Goal: Task Accomplishment & Management: Manage account settings

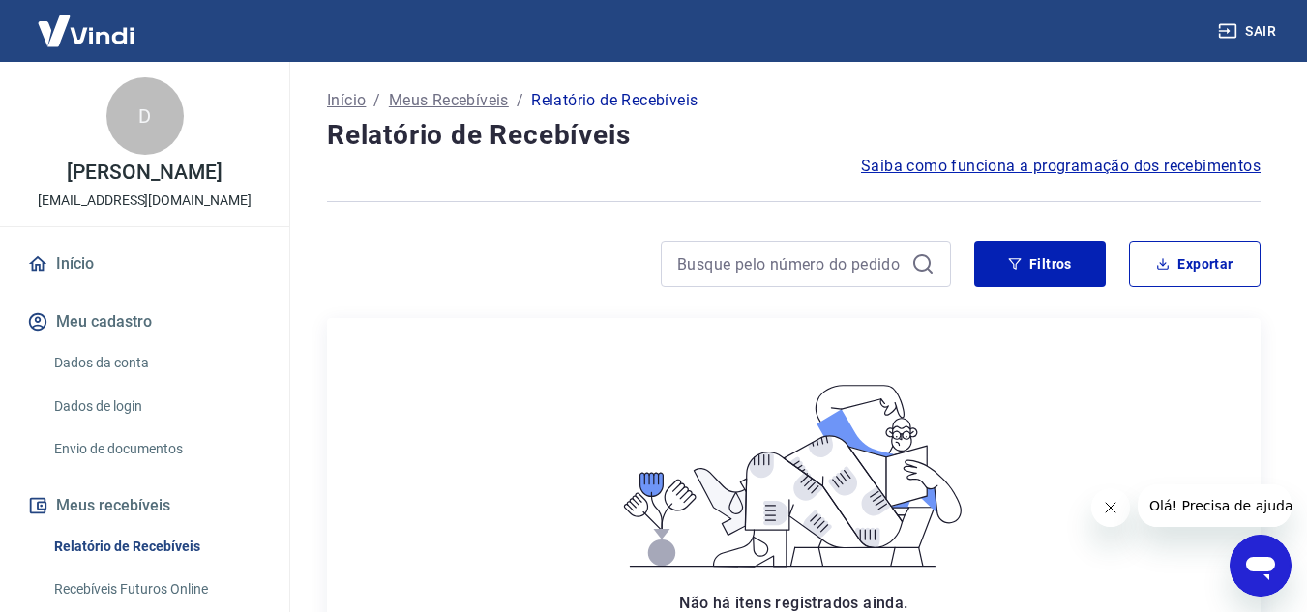
click at [101, 351] on link "Dados da conta" at bounding box center [156, 363] width 220 height 40
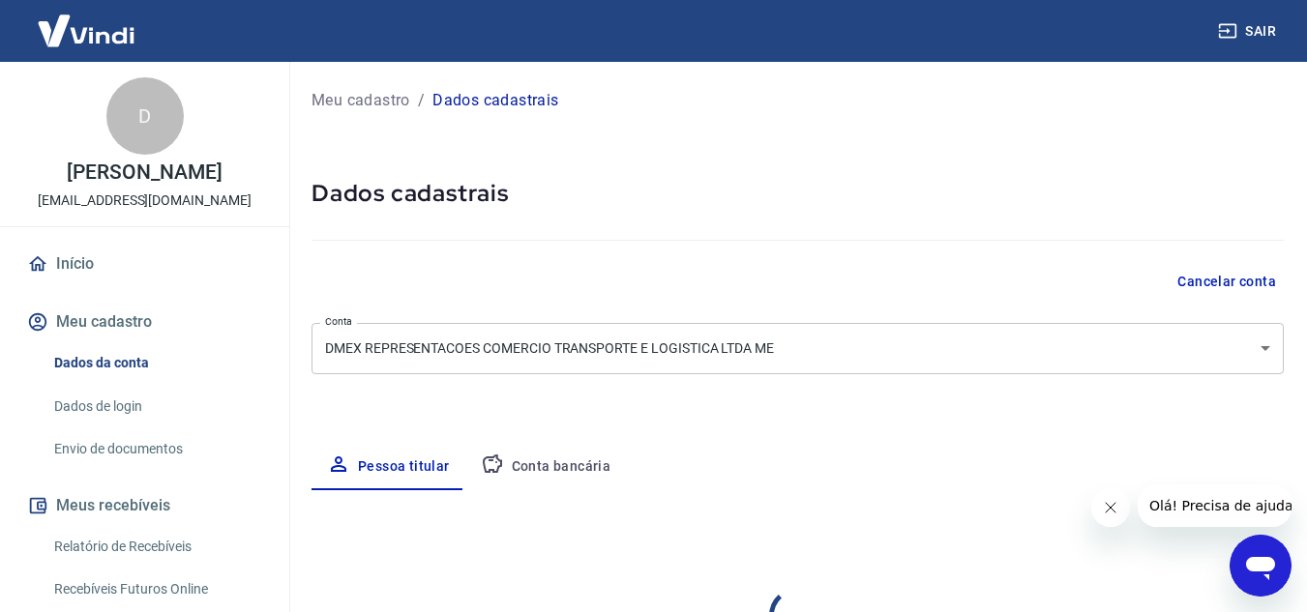
select select "SP"
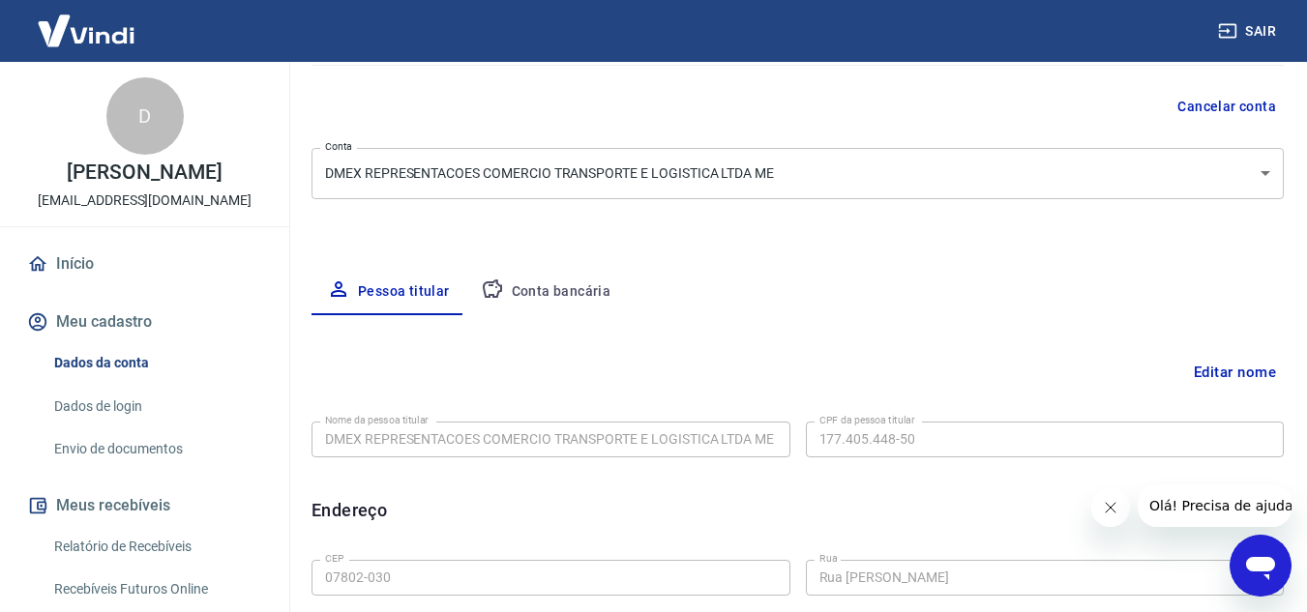
scroll to position [193, 0]
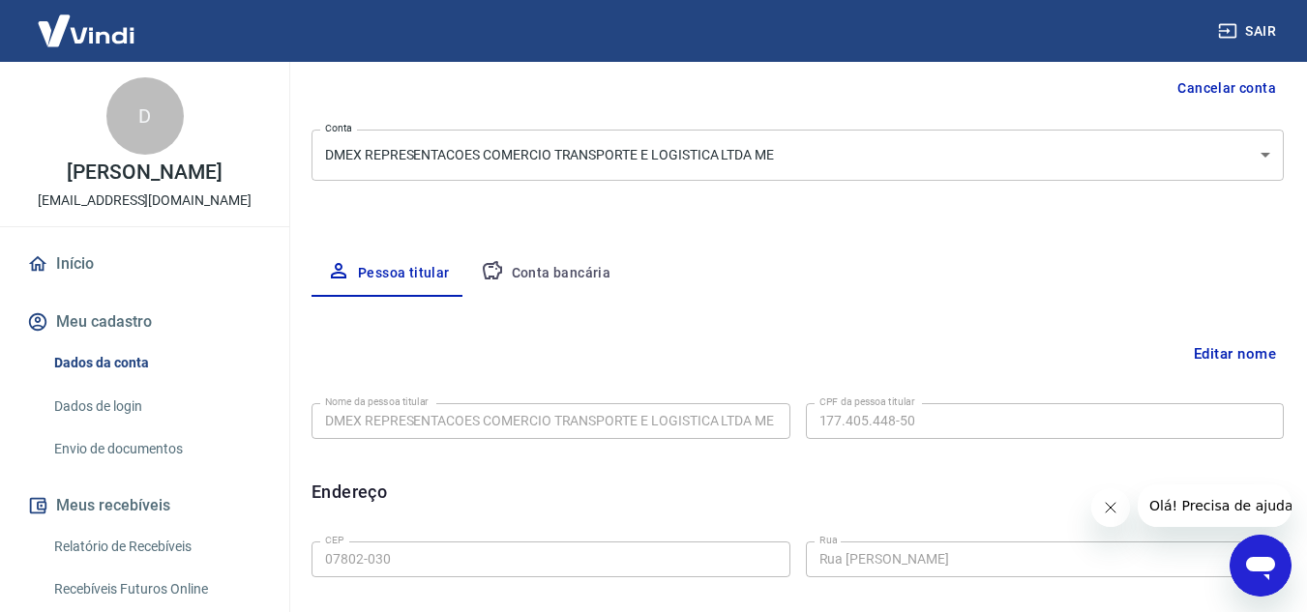
click at [743, 146] on body "Sair D [PERSON_NAME] [EMAIL_ADDRESS][DOMAIN_NAME] Início Meu cadastro Dados da …" at bounding box center [653, 113] width 1307 height 612
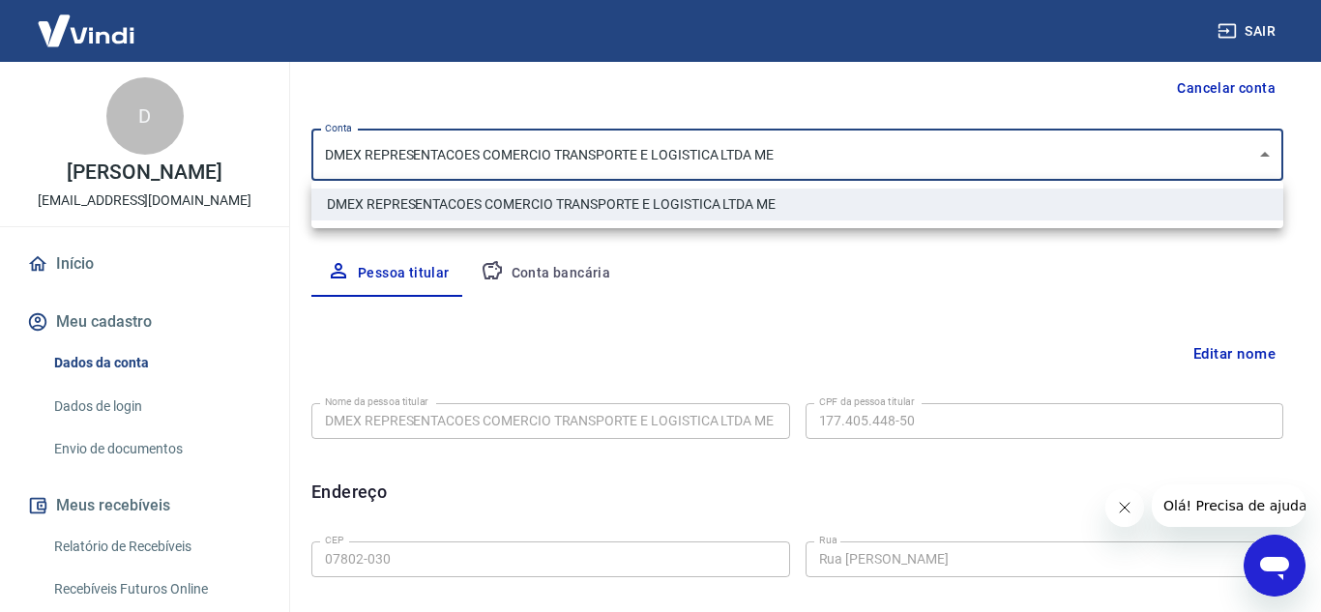
click at [743, 146] on div at bounding box center [660, 306] width 1321 height 612
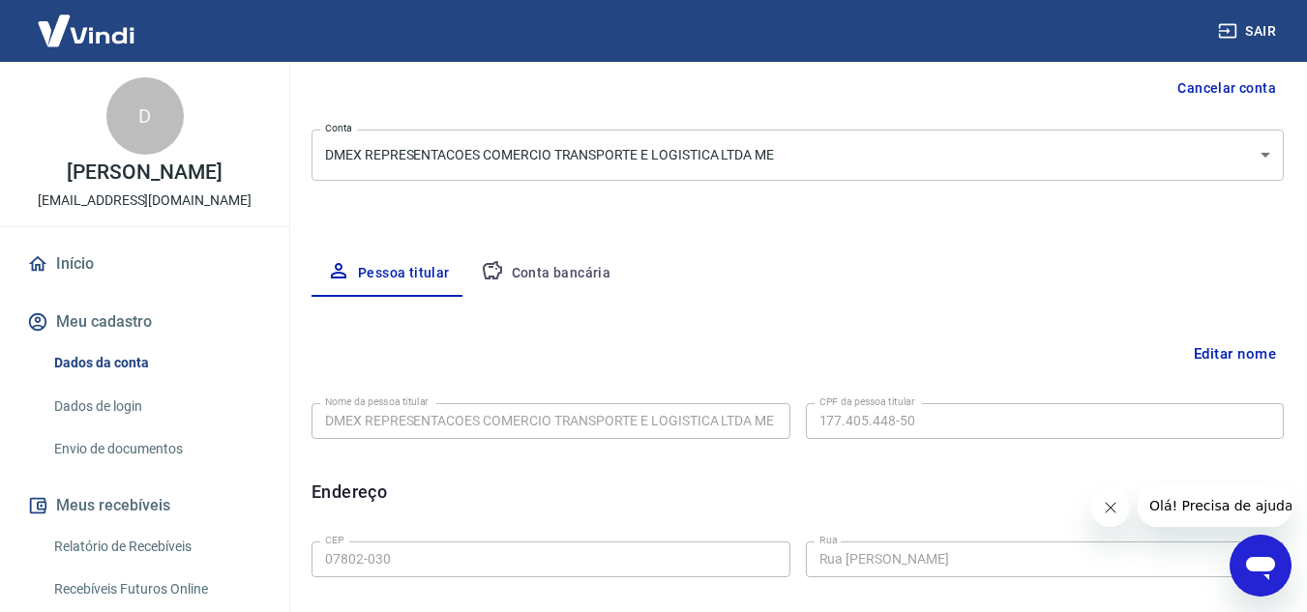
click at [1232, 352] on button "Editar nome" at bounding box center [1235, 354] width 98 height 37
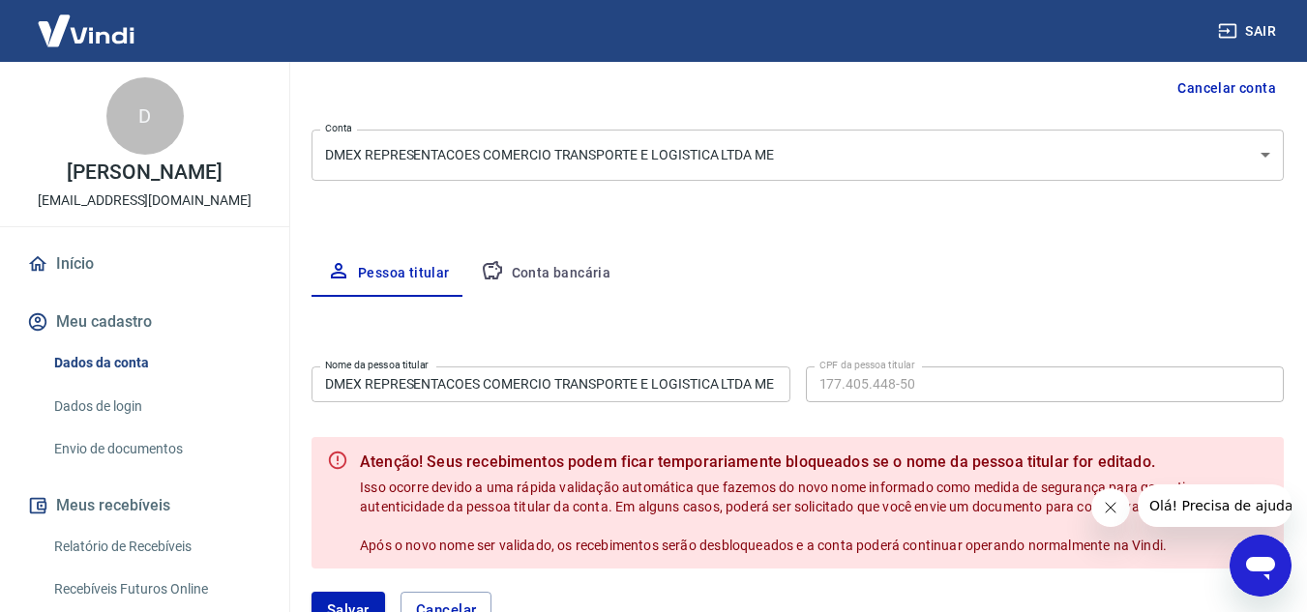
click at [605, 396] on input "DMEX REPRESENTACOES COMERCIO TRANSPORTE E LOGISTICA LTDA ME" at bounding box center [550, 385] width 479 height 36
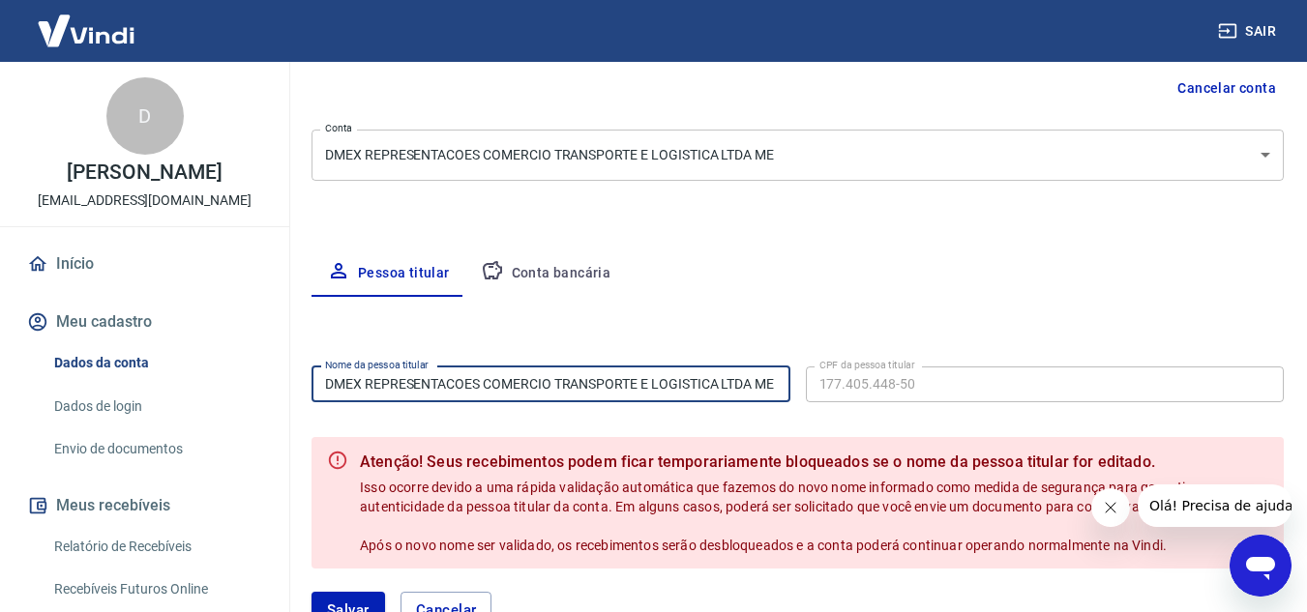
click at [711, 382] on input "DMEX REPRESENTACOES COMERCIO TRANSPORTE E LOGISTICA LTDA ME" at bounding box center [550, 385] width 479 height 36
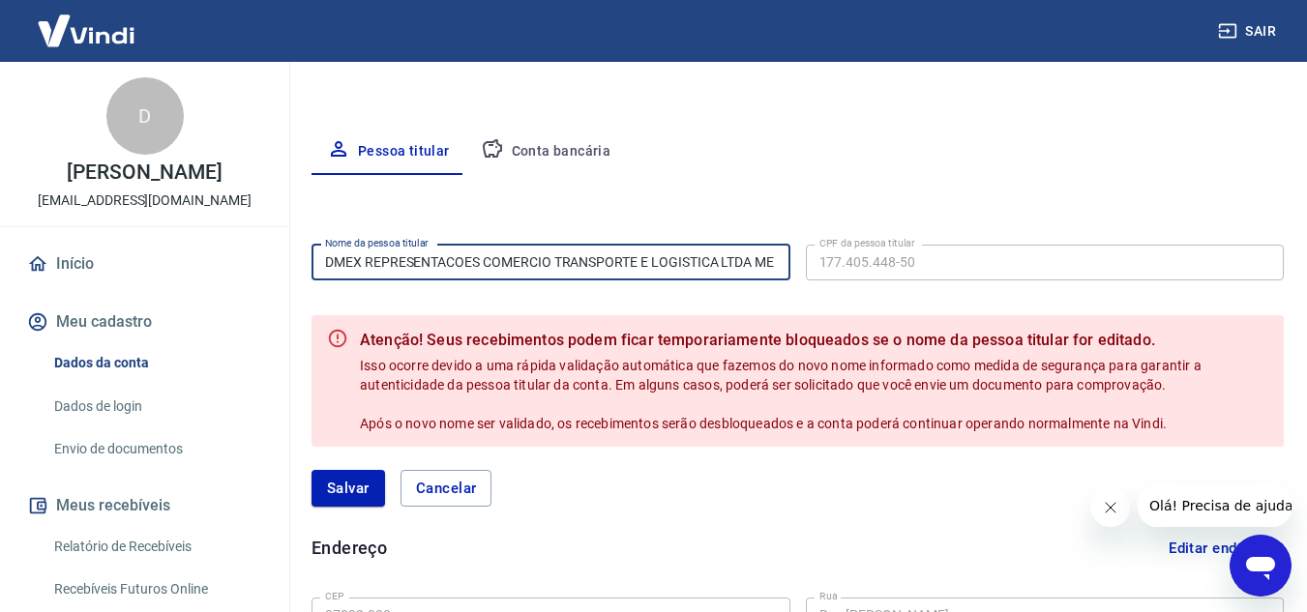
scroll to position [290, 0]
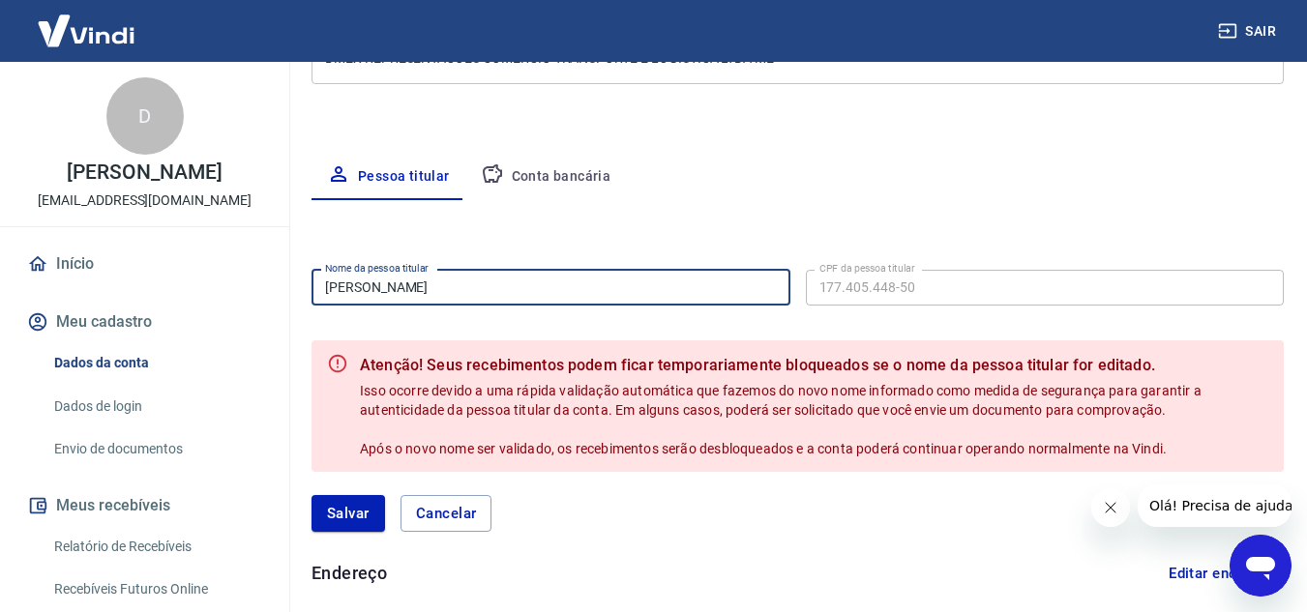
type input "[PERSON_NAME]"
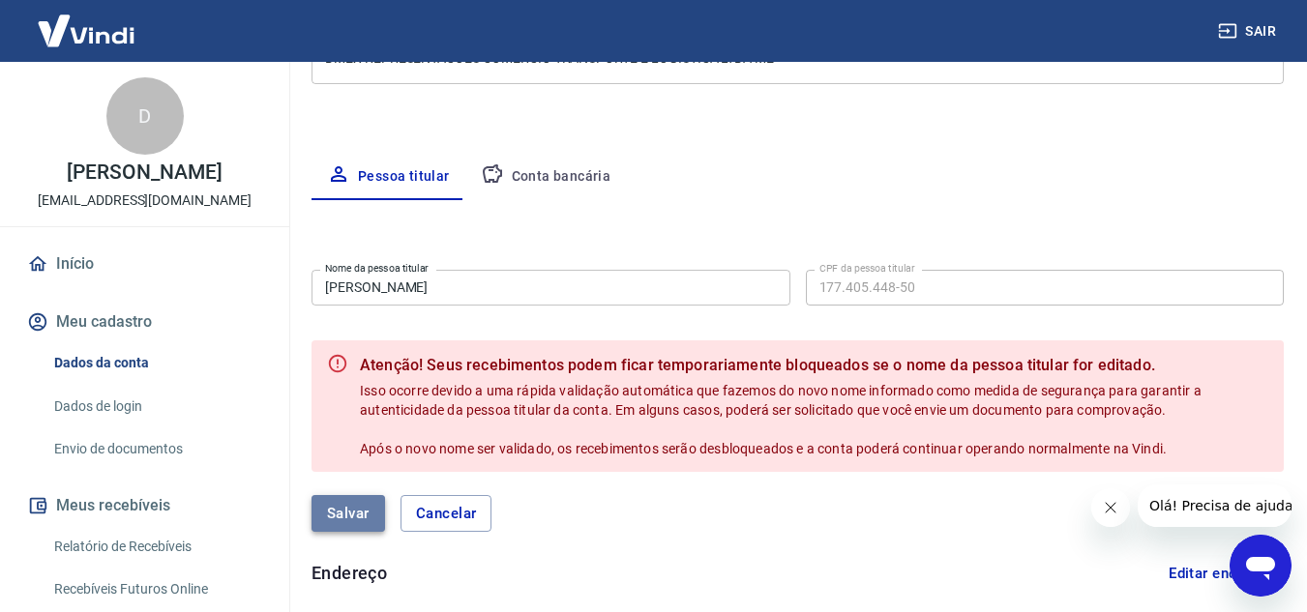
click at [348, 506] on button "Salvar" at bounding box center [348, 513] width 74 height 37
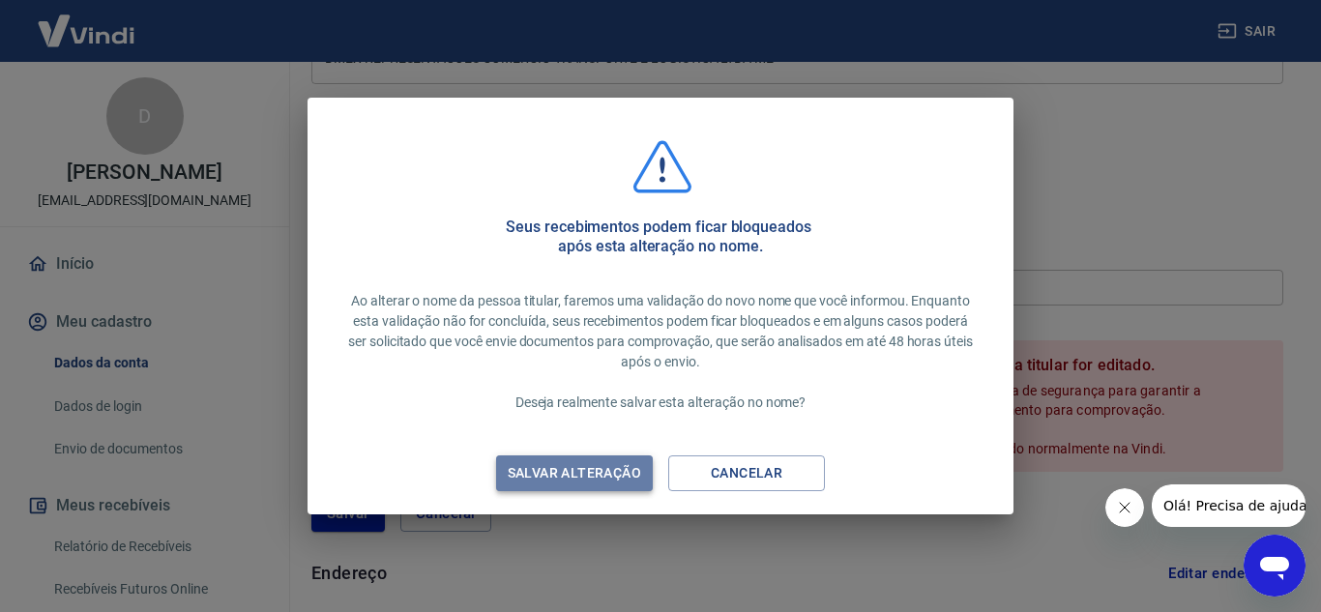
click at [582, 481] on div "Salvar alteração" at bounding box center [575, 473] width 180 height 24
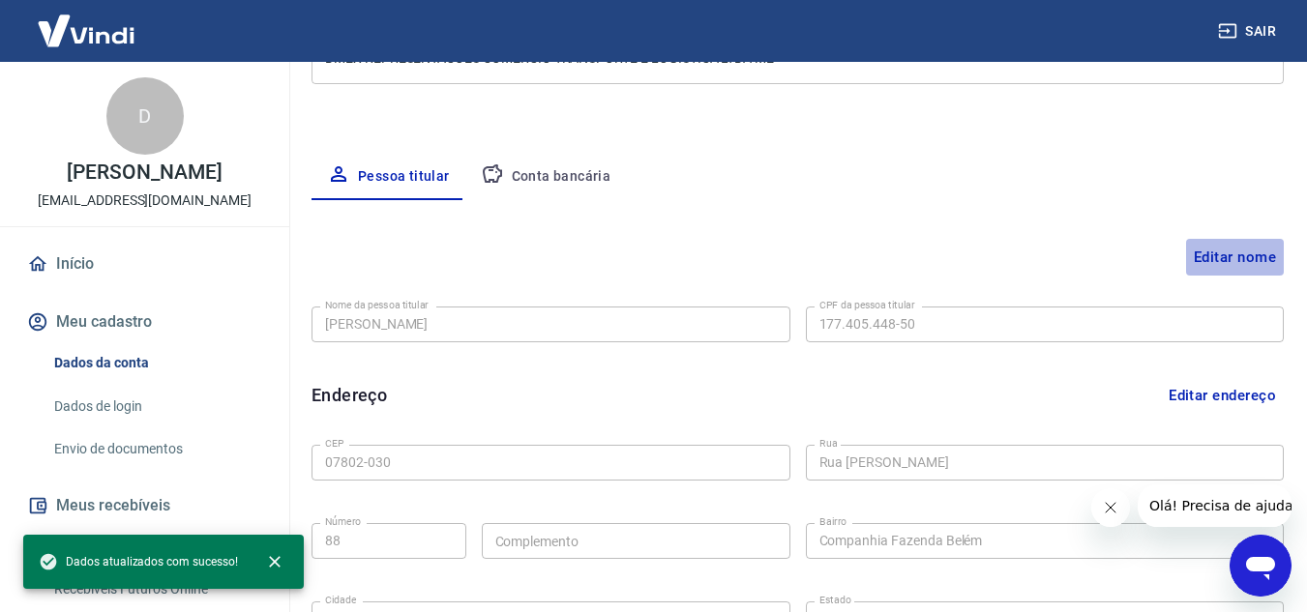
click at [1268, 254] on button "Editar nome" at bounding box center [1235, 257] width 98 height 37
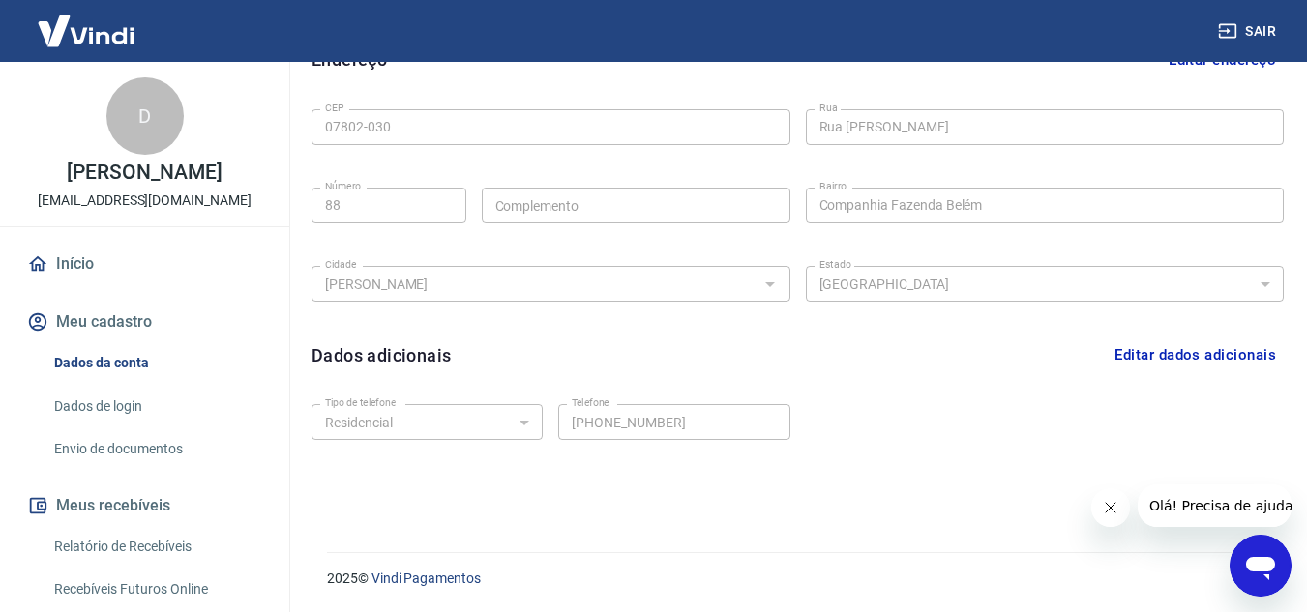
scroll to position [610, 0]
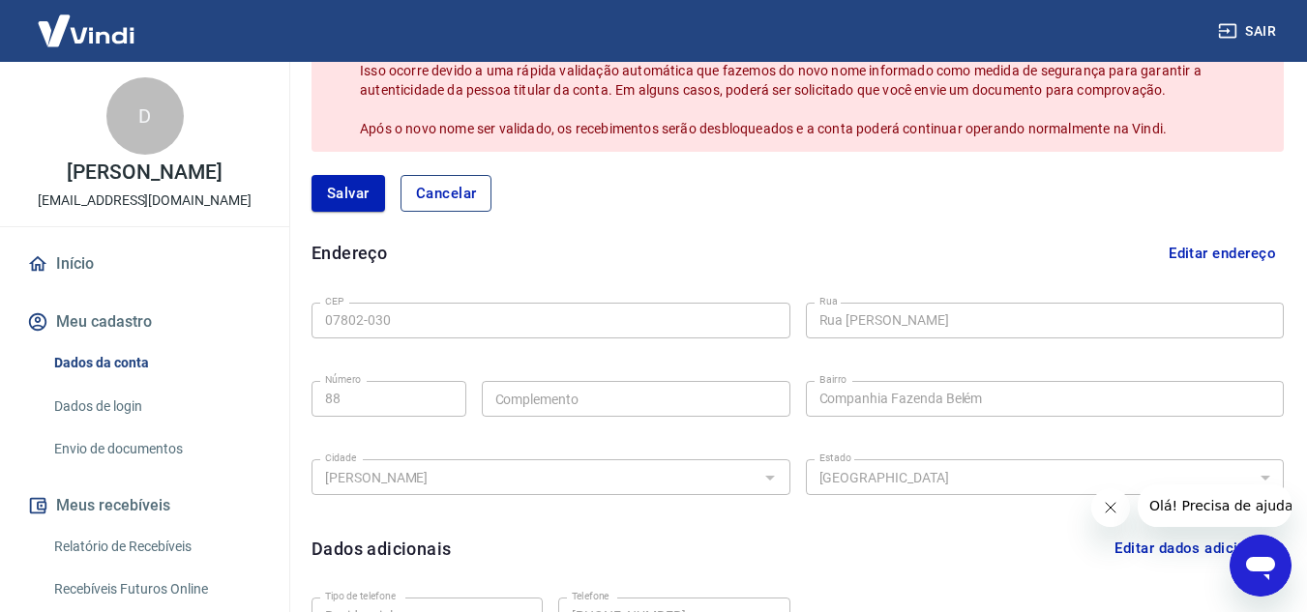
click at [464, 192] on button "Cancelar" at bounding box center [446, 193] width 92 height 37
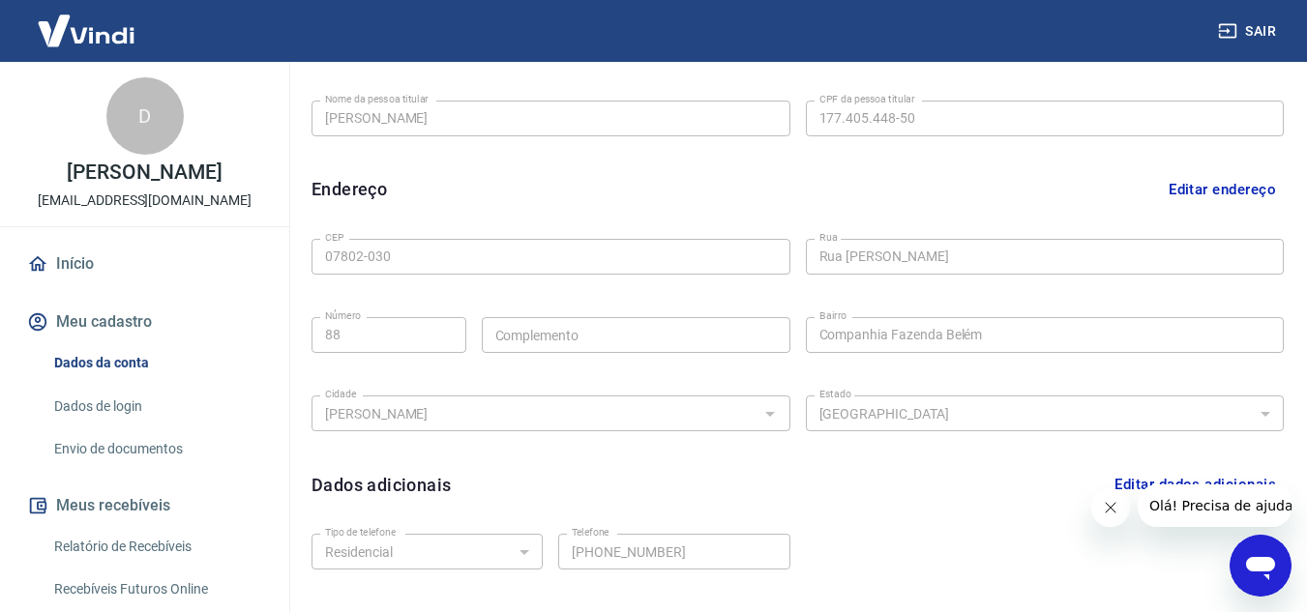
scroll to position [336, 0]
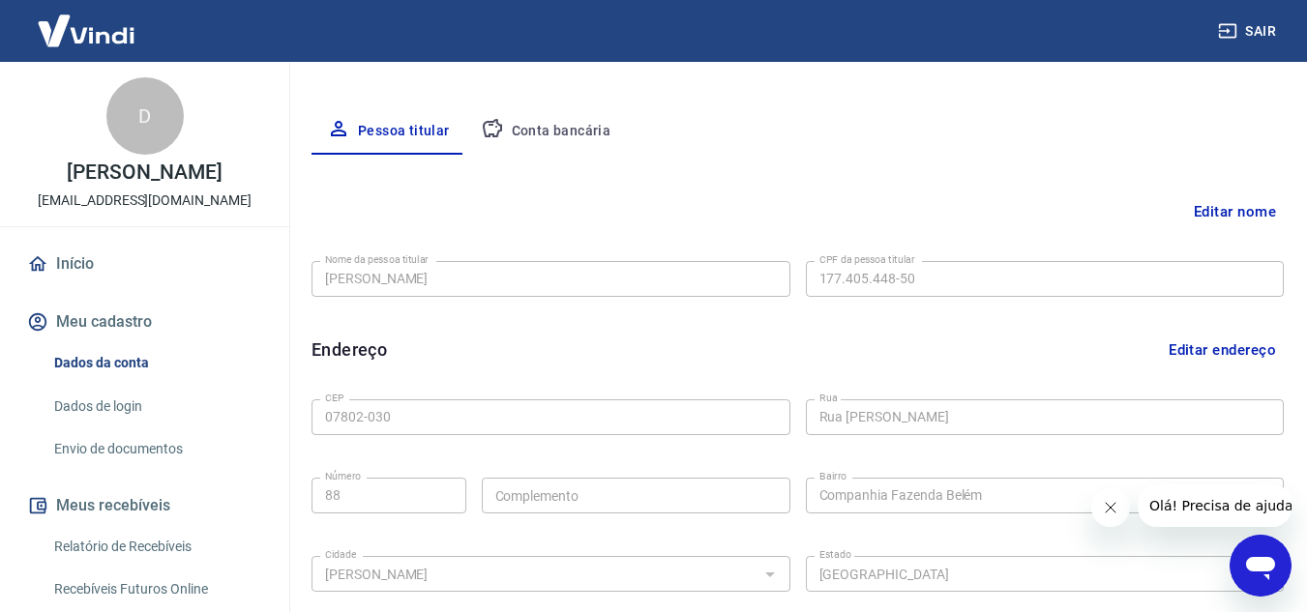
click at [568, 137] on button "Conta bancária" at bounding box center [546, 131] width 162 height 46
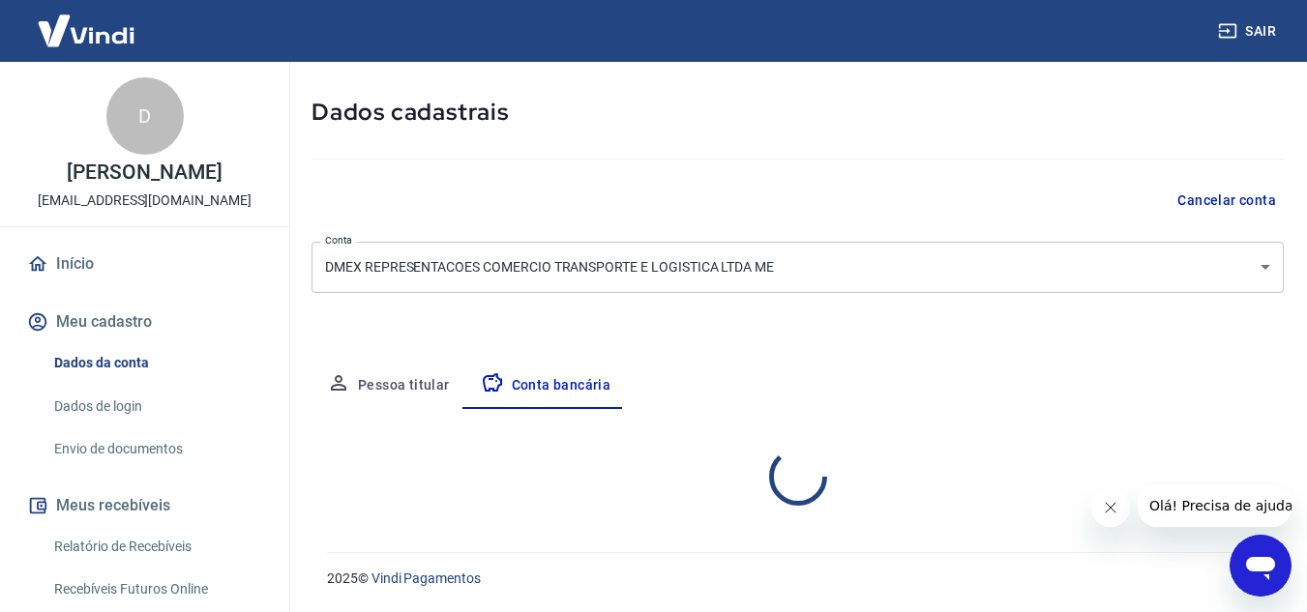
select select "1"
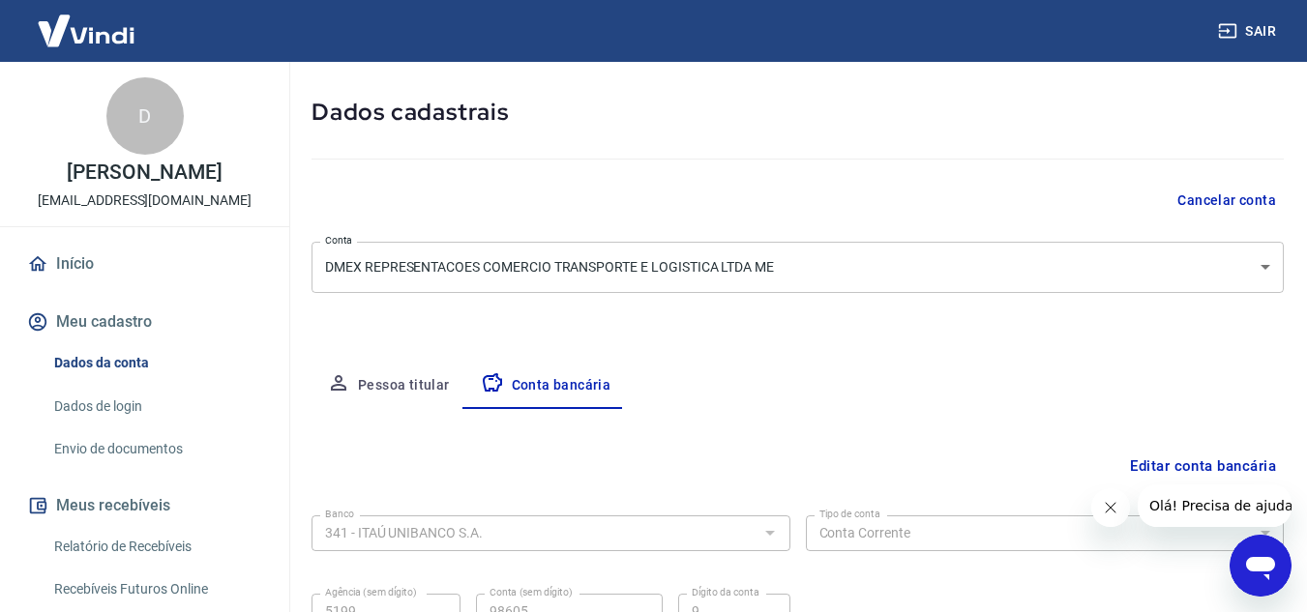
scroll to position [269, 0]
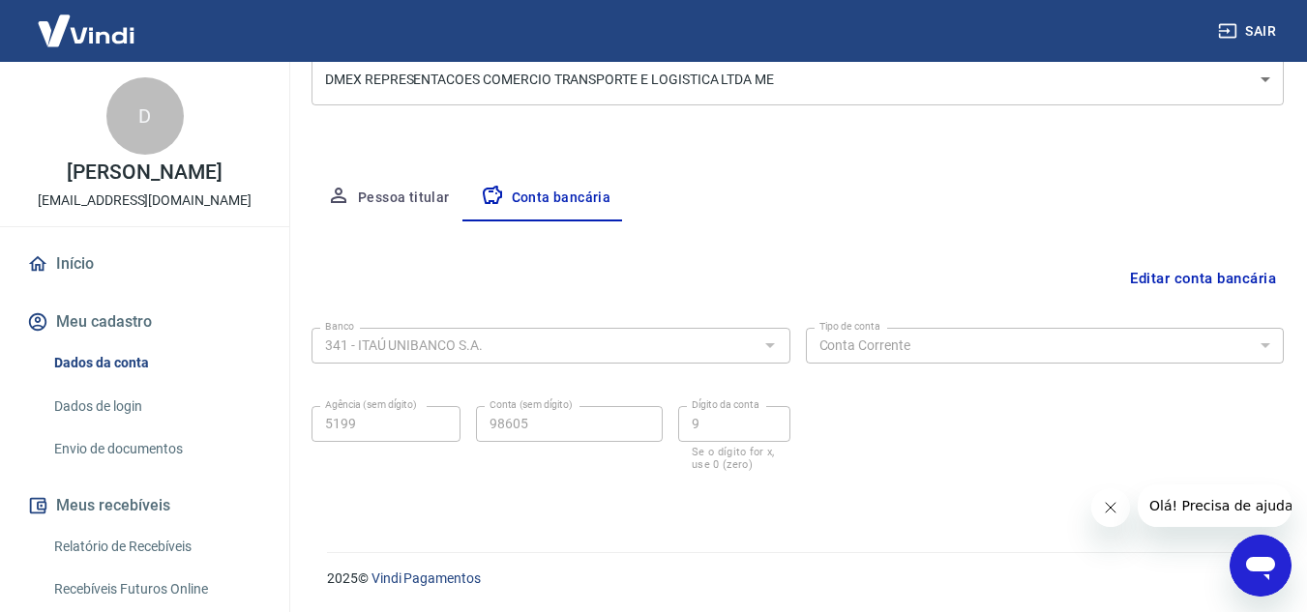
click at [853, 334] on label "Tipo de conta" at bounding box center [849, 326] width 61 height 15
click at [405, 195] on button "Pessoa titular" at bounding box center [388, 198] width 154 height 46
select select "SP"
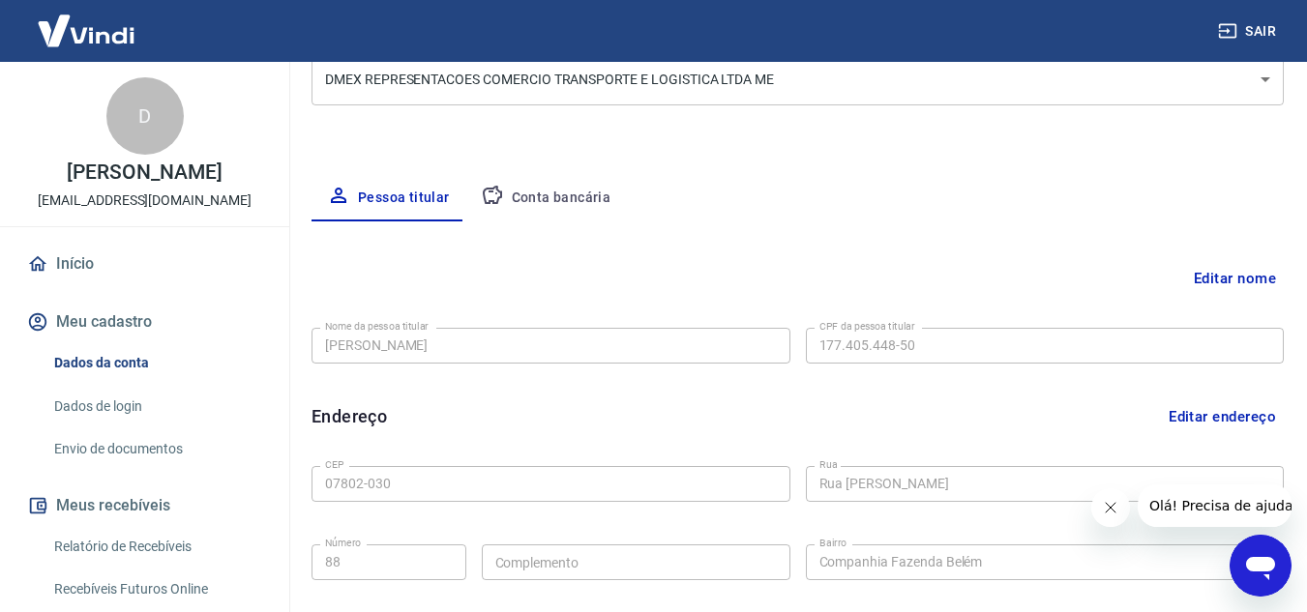
scroll to position [366, 0]
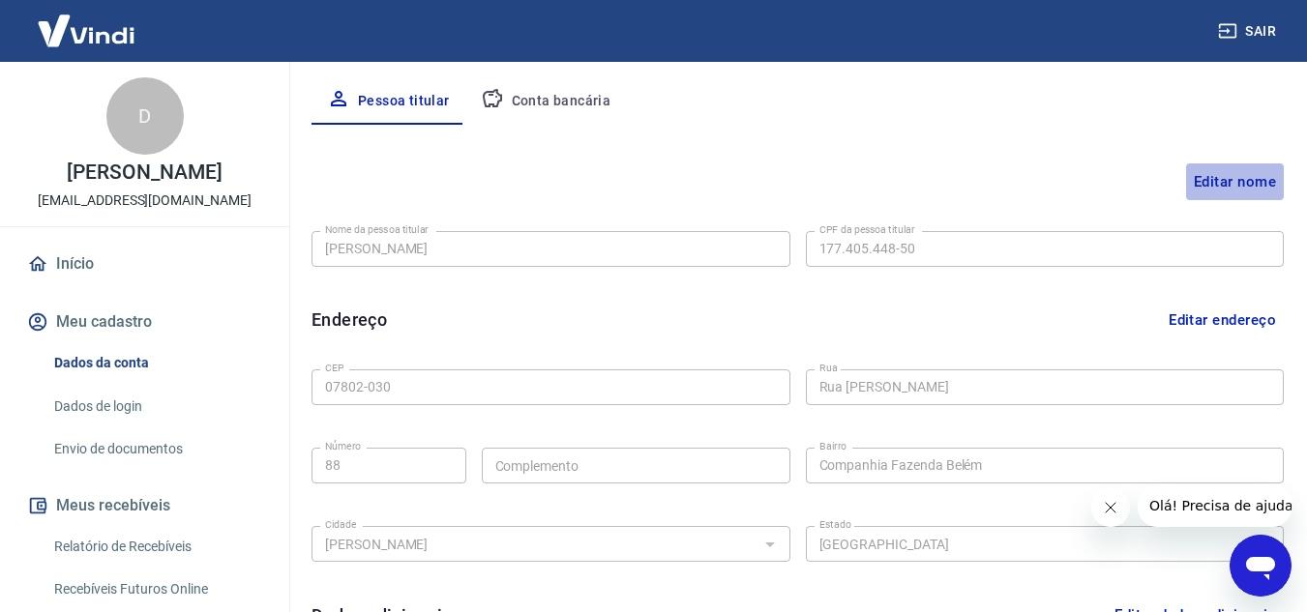
click at [1206, 185] on button "Editar nome" at bounding box center [1235, 181] width 98 height 37
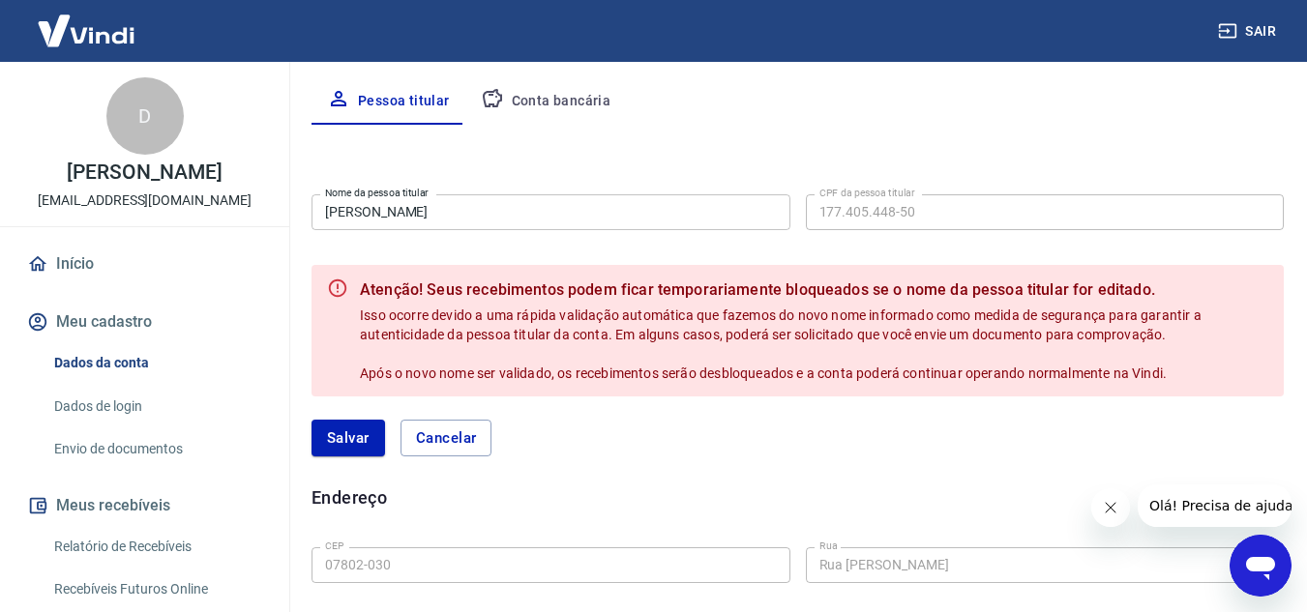
click at [553, 99] on button "Conta bancária" at bounding box center [546, 101] width 162 height 46
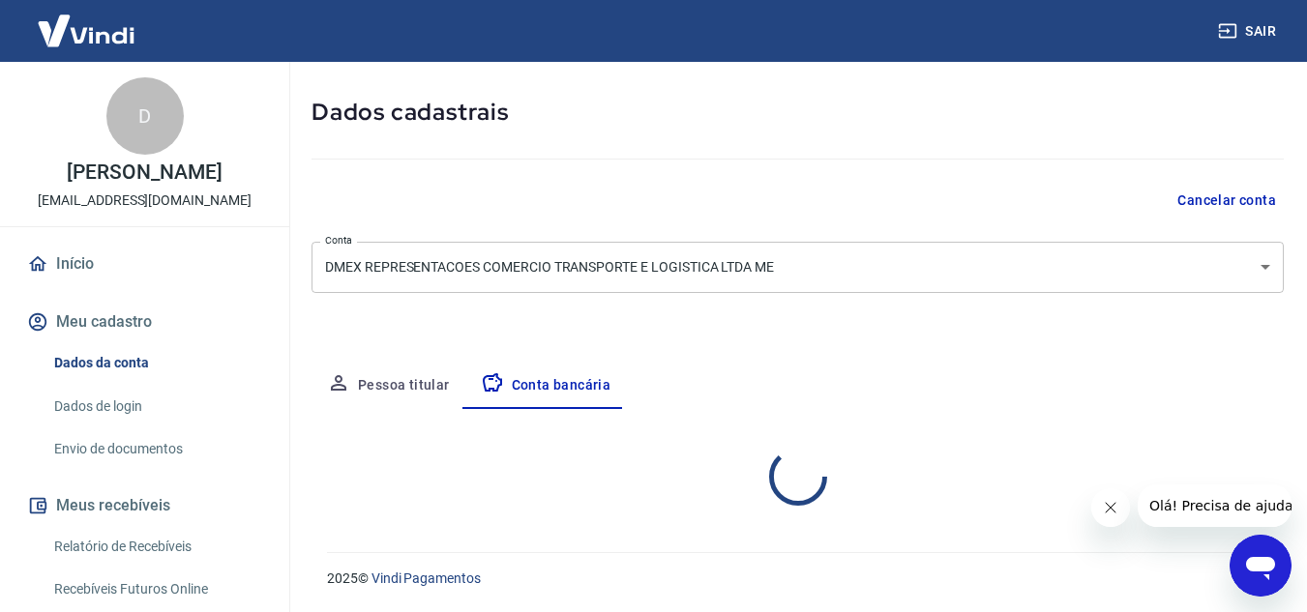
select select "1"
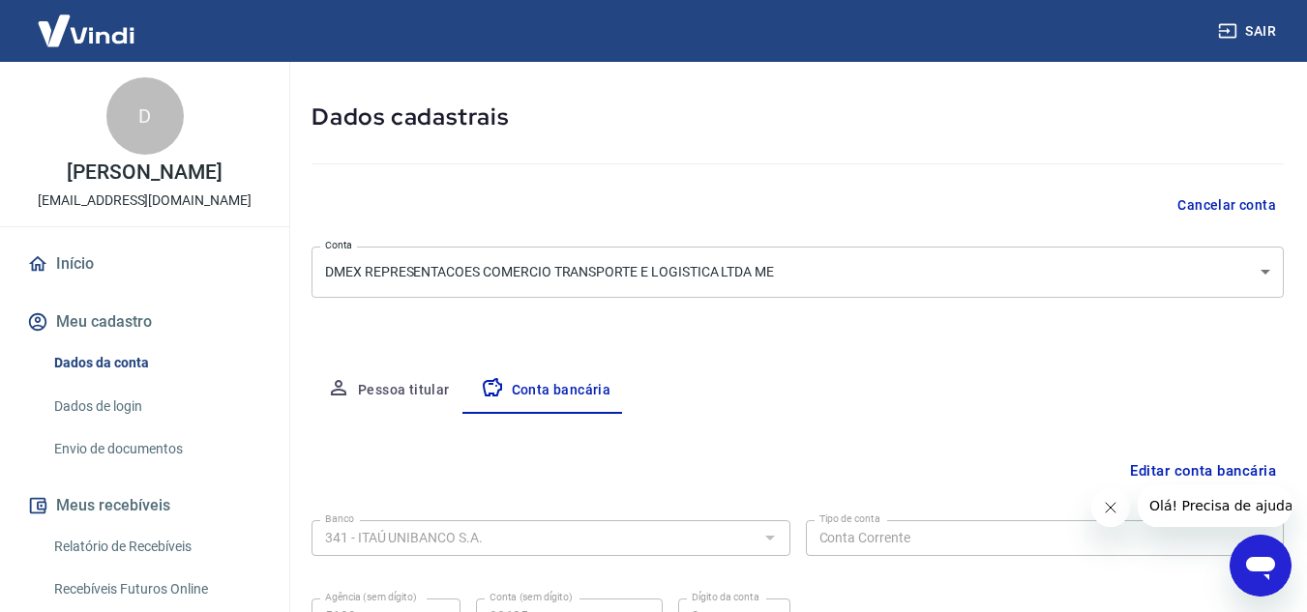
scroll to position [75, 0]
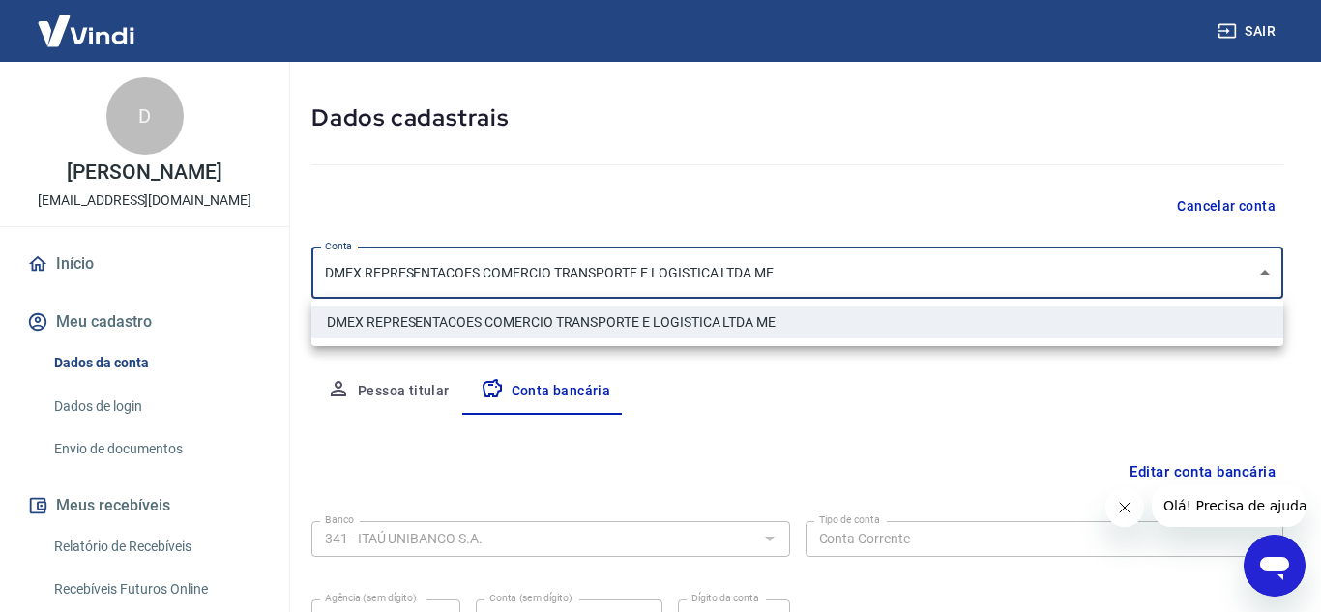
click at [471, 270] on body "Sair D [PERSON_NAME] [EMAIL_ADDRESS][DOMAIN_NAME] Início Meu cadastro Dados da …" at bounding box center [660, 231] width 1321 height 612
click at [471, 271] on div at bounding box center [660, 306] width 1321 height 612
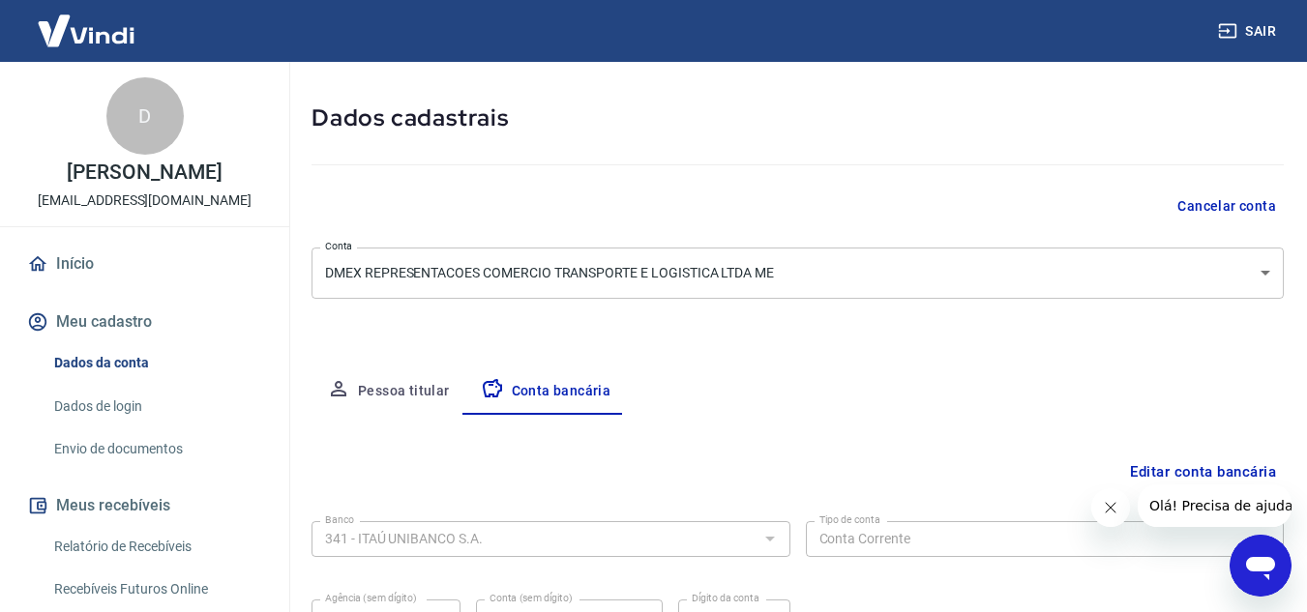
click at [1246, 32] on button "Sair" at bounding box center [1249, 32] width 70 height 36
